Goal: Information Seeking & Learning: Learn about a topic

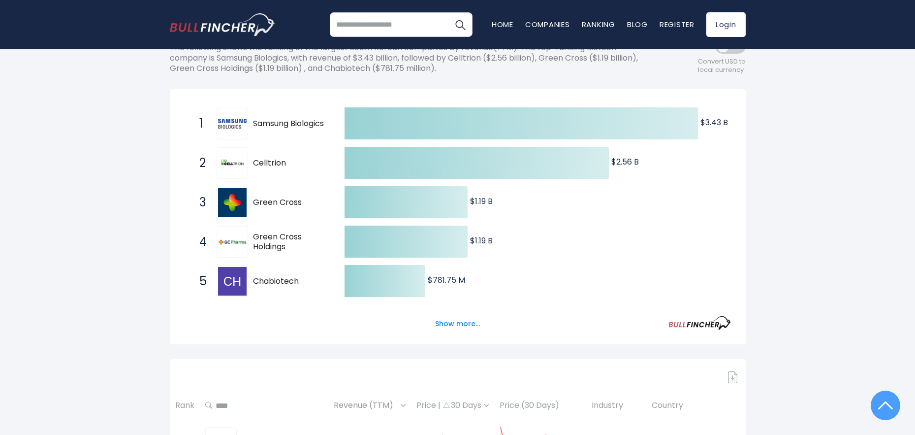
scroll to position [163, 0]
click at [471, 316] on button "Show more..." at bounding box center [457, 324] width 57 height 16
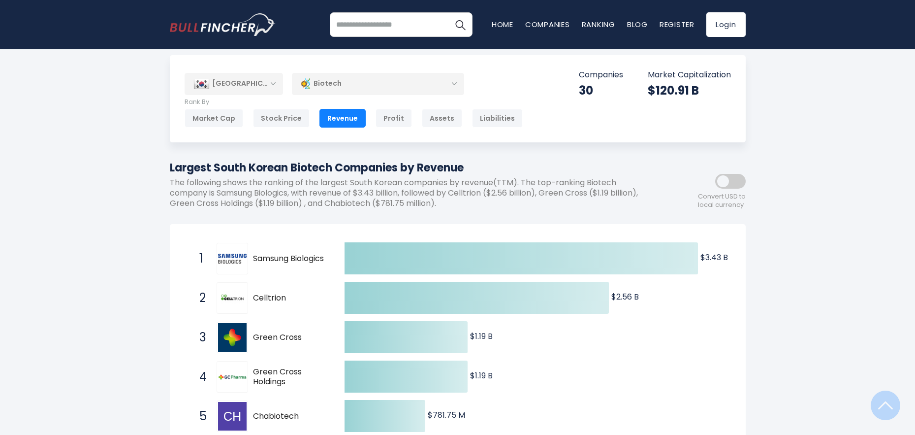
scroll to position [0, 0]
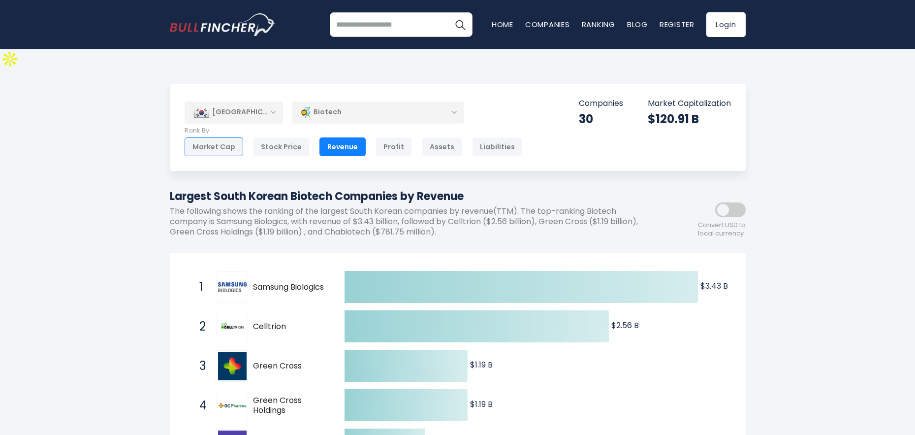
click at [212, 137] on div "Market Cap" at bounding box center [214, 146] width 59 height 19
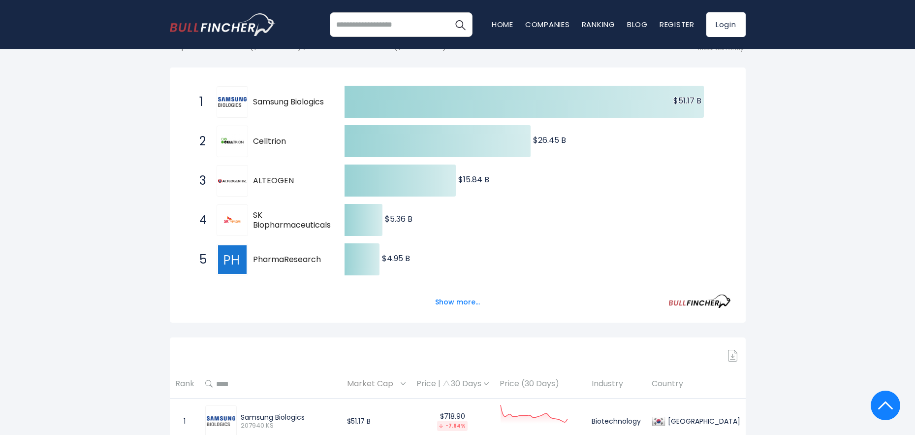
scroll to position [199, 0]
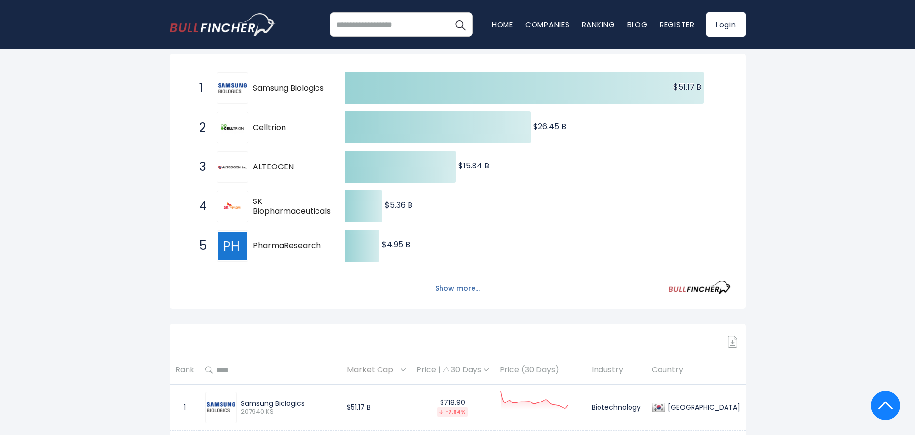
click at [457, 280] on button "Show more..." at bounding box center [457, 288] width 57 height 16
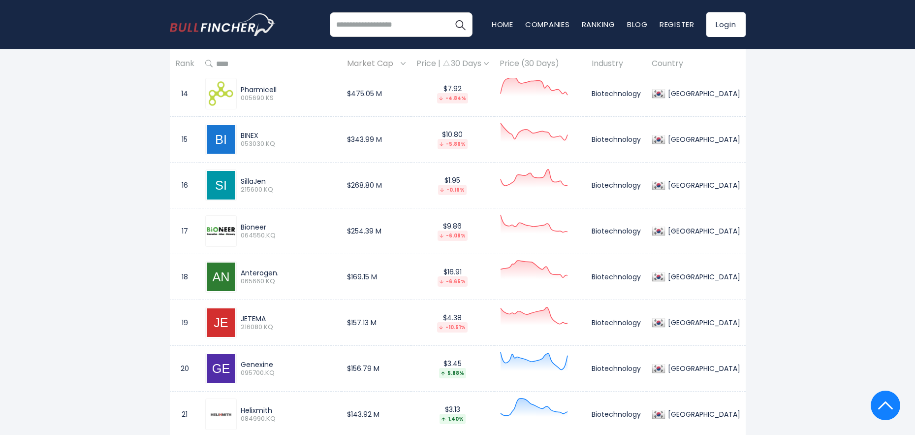
scroll to position [1303, 0]
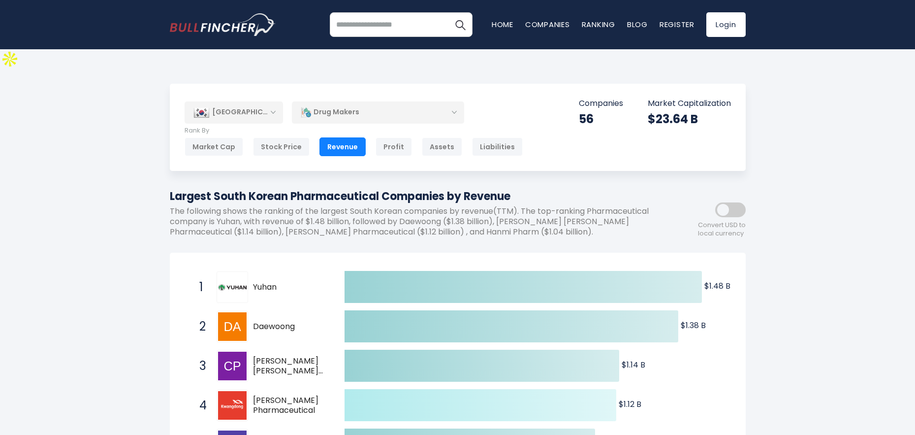
scroll to position [116, 0]
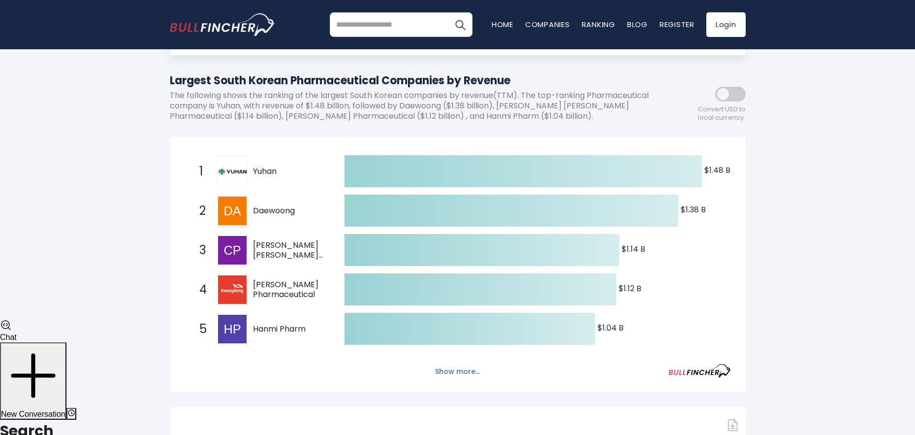
click at [466, 363] on button "Show more..." at bounding box center [457, 371] width 57 height 16
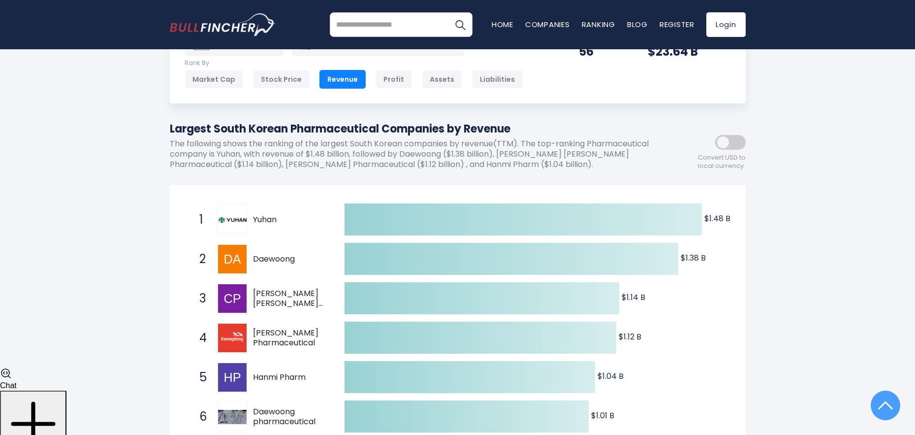
scroll to position [0, 0]
